Goal: Obtain resource: Download file/media

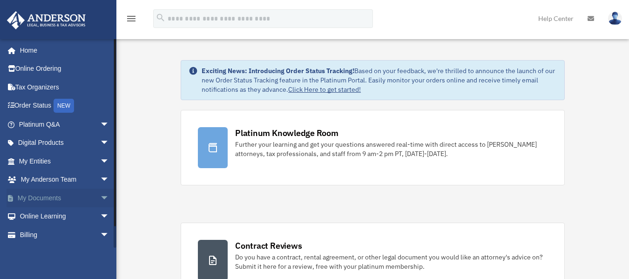
click at [100, 197] on span "arrow_drop_down" at bounding box center [109, 198] width 19 height 19
click at [80, 218] on link "Box" at bounding box center [68, 216] width 110 height 19
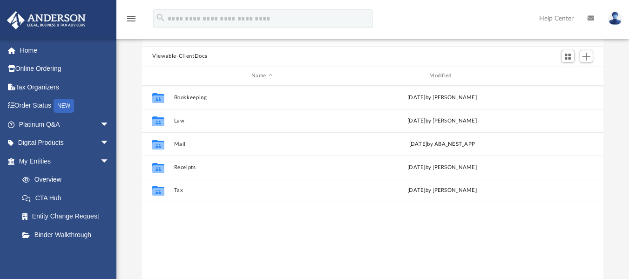
scroll to position [82, 0]
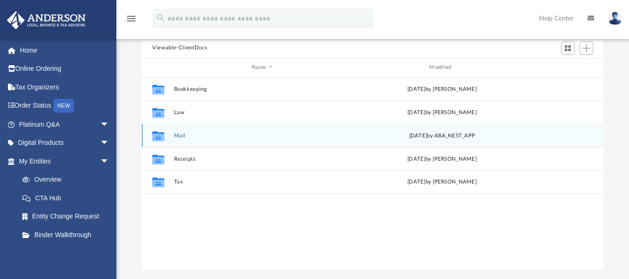
click at [405, 138] on div "Fri Sep 19 2025 by ABA_NEST_APP" at bounding box center [442, 135] width 176 height 8
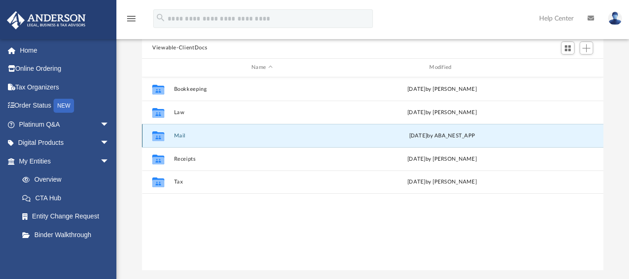
click at [159, 138] on icon "grid" at bounding box center [158, 136] width 12 height 10
click at [182, 135] on button "Mail" at bounding box center [262, 135] width 176 height 6
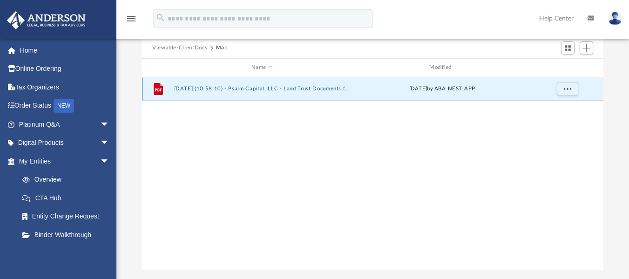
click at [216, 89] on button "2025.09.19 (10:58:10) - Psalm Capital, LLC - Land Trust Documents from Jeff Gad…" at bounding box center [262, 89] width 176 height 6
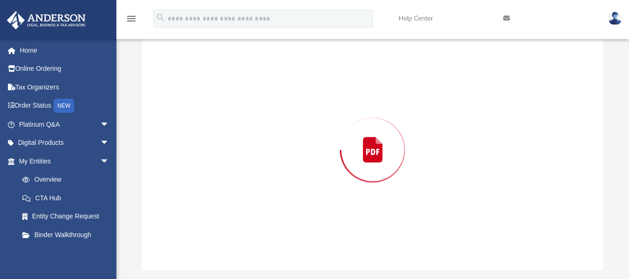
click at [216, 89] on div "Preview" at bounding box center [373, 150] width 462 height 240
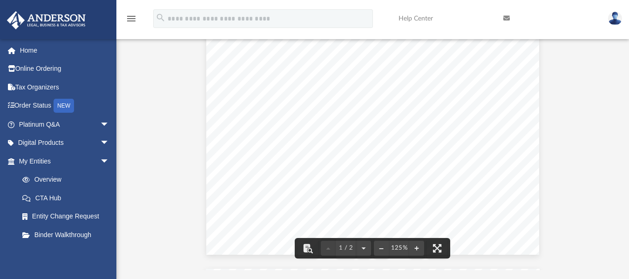
scroll to position [0, 0]
